Goal: Information Seeking & Learning: Learn about a topic

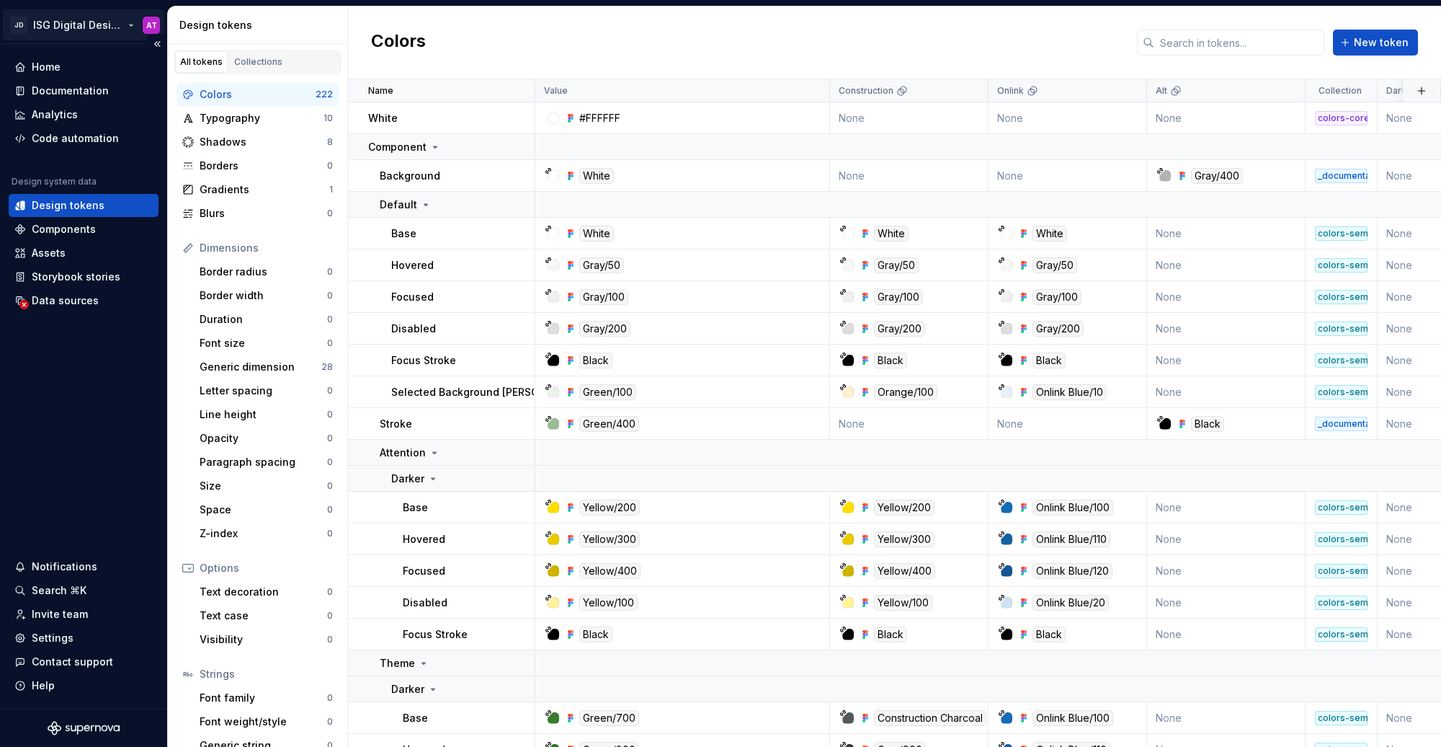
click at [102, 25] on html "JD ISG Digital Design System AT Home Documentation Analytics Code automation De…" at bounding box center [720, 373] width 1441 height 747
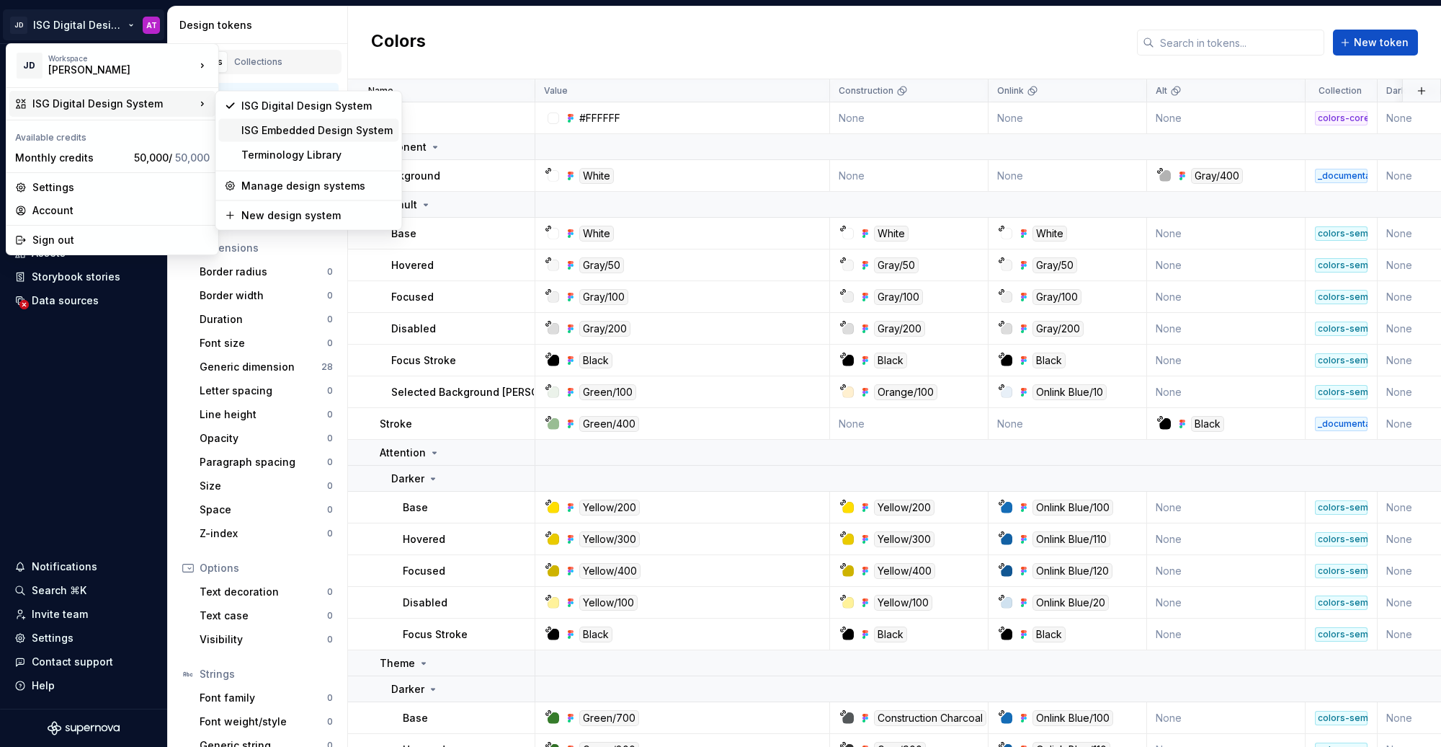
click at [306, 128] on div "ISG Embedded Design System" at bounding box center [316, 130] width 151 height 14
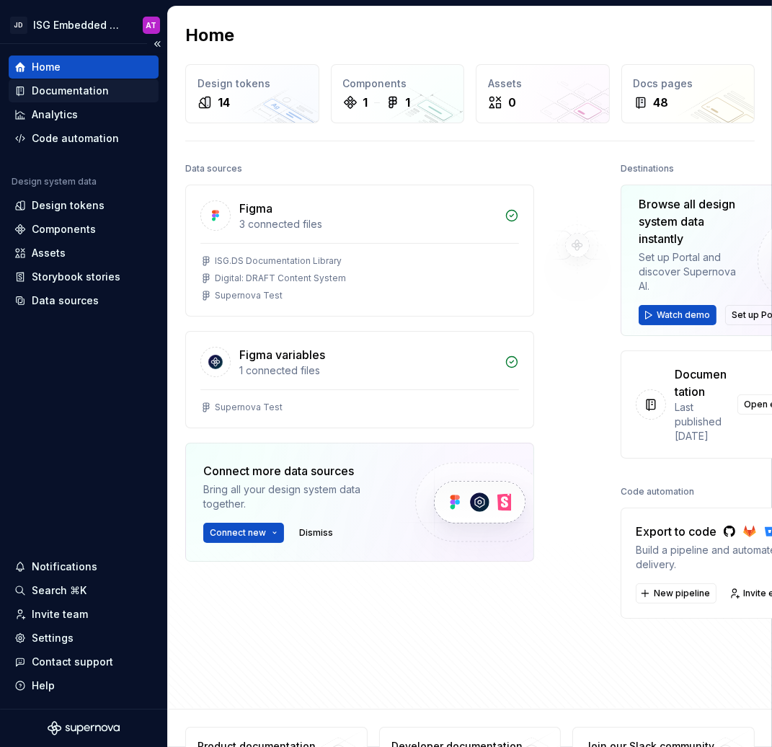
click at [101, 92] on div "Documentation" at bounding box center [70, 91] width 77 height 14
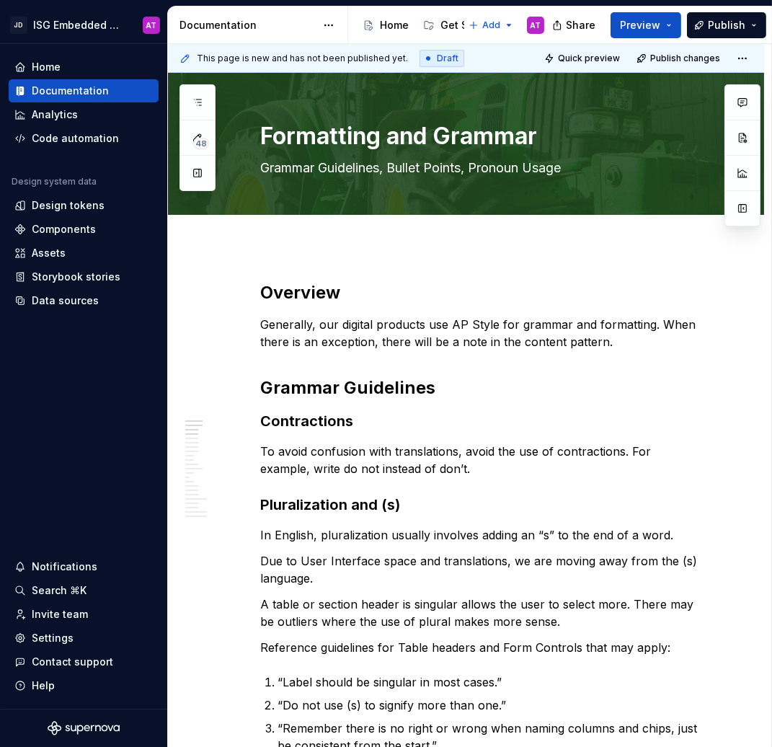
type textarea "*"
